Goal: Find specific page/section: Find specific page/section

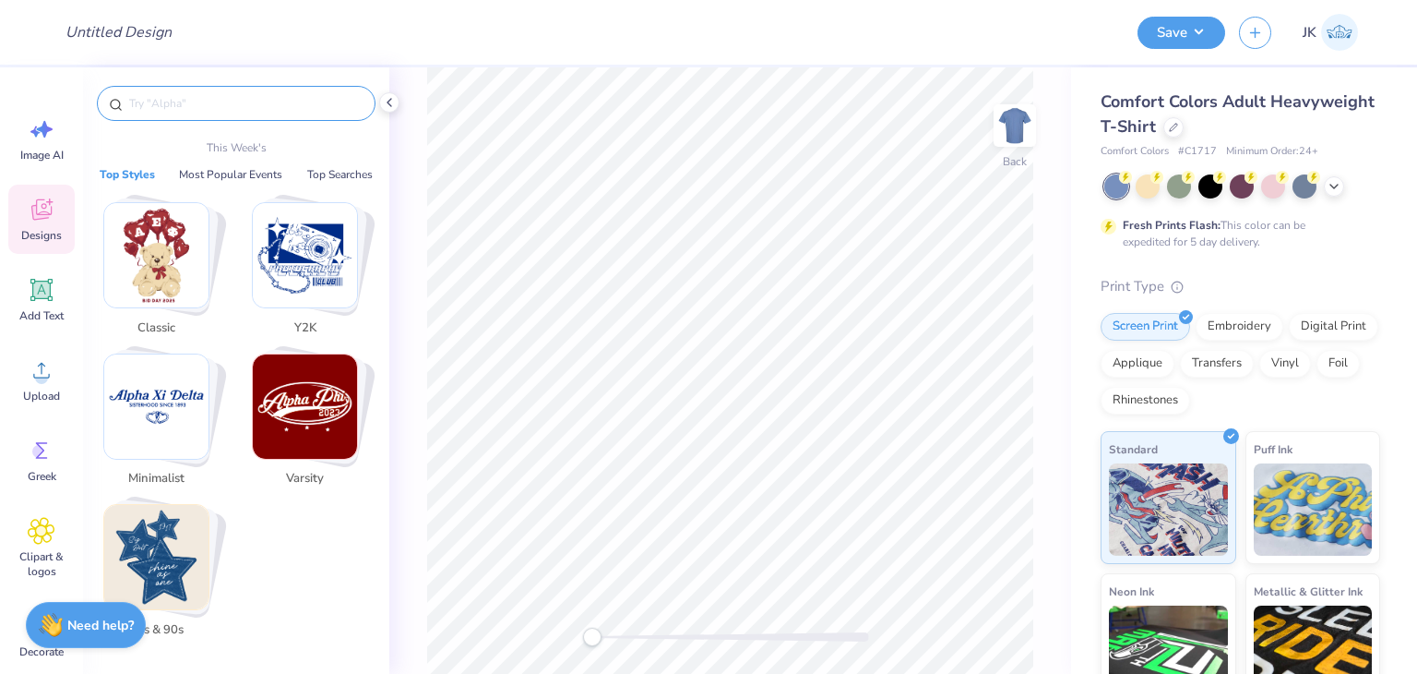
click at [177, 102] on input "text" at bounding box center [245, 103] width 236 height 18
paste input "(DM132)"
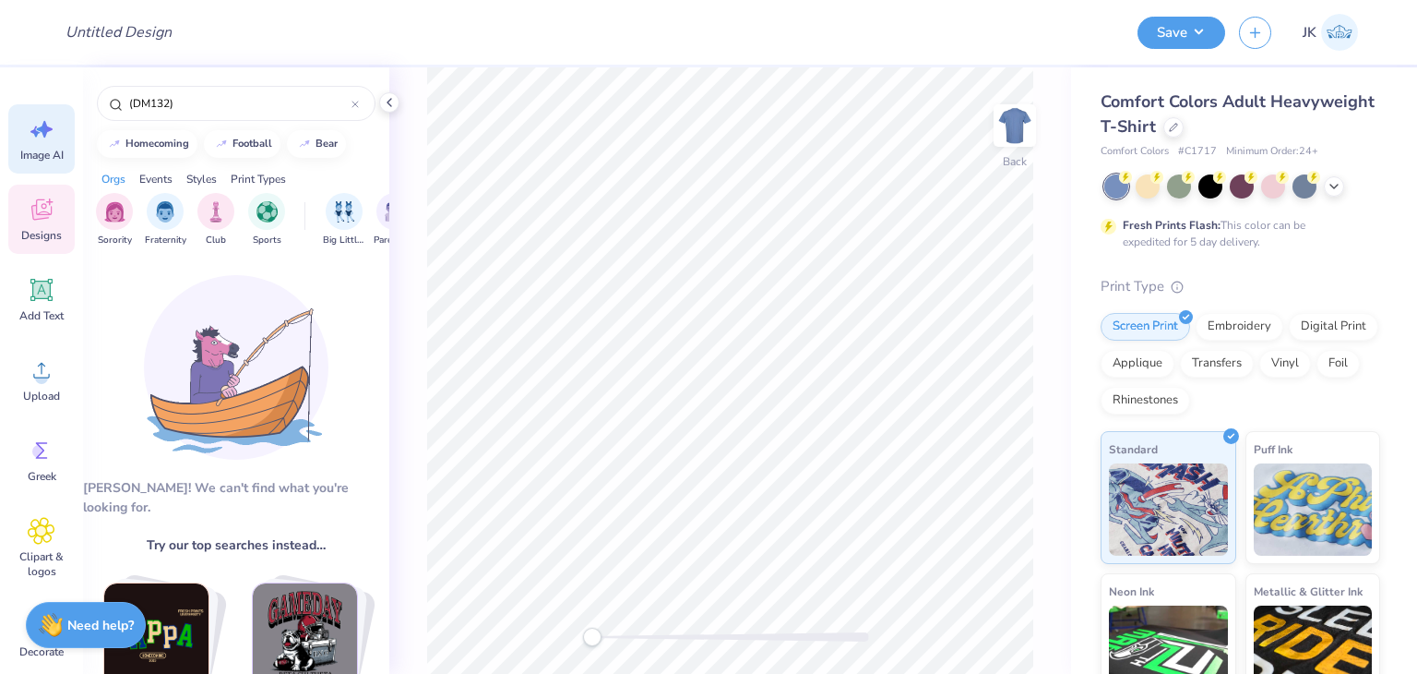
drag, startPoint x: 200, startPoint y: 101, endPoint x: 18, endPoint y: 106, distance: 182.8
click at [18, 106] on div "Design Title Save JK Image AI Designs Add Text Upload Greek Clipart & logos Dec…" at bounding box center [708, 337] width 1417 height 674
paste input "long sleeve perfect tri crew neck"
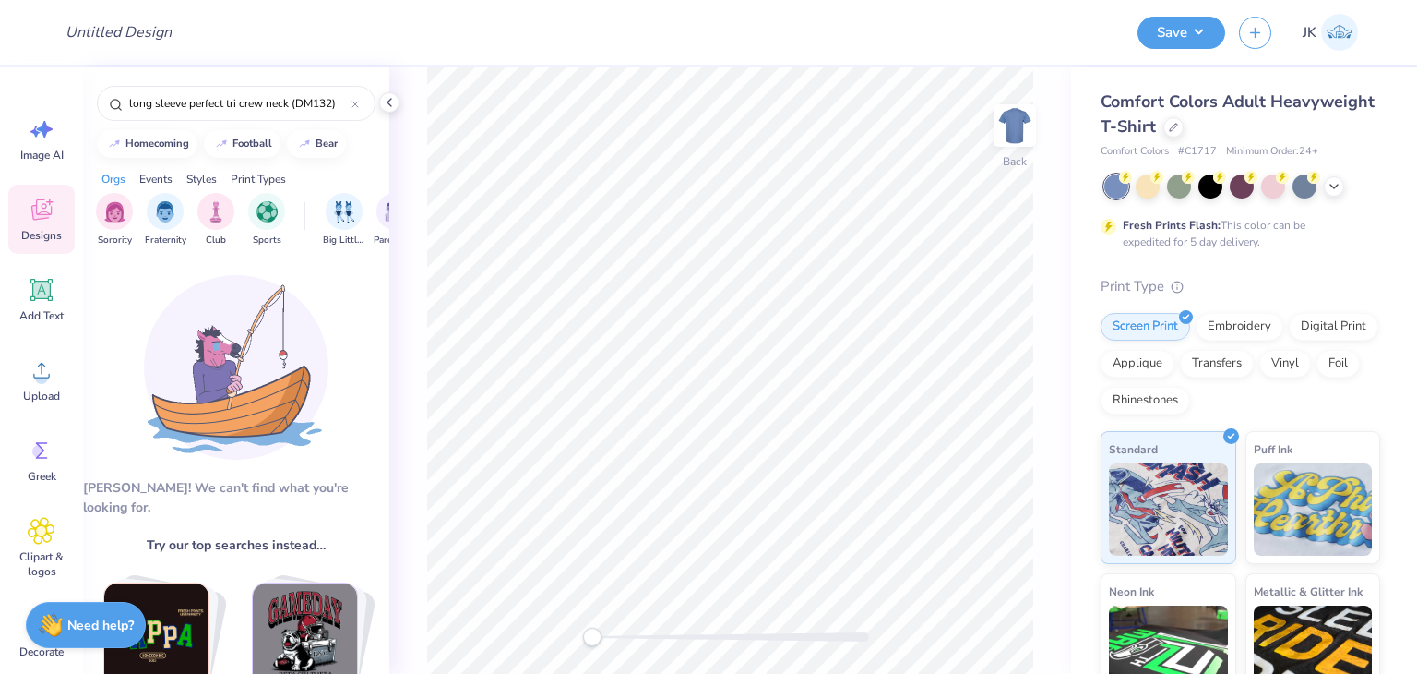
type input "long sleeve perfect tri crew neck (DM132)"
